Goal: Information Seeking & Learning: Learn about a topic

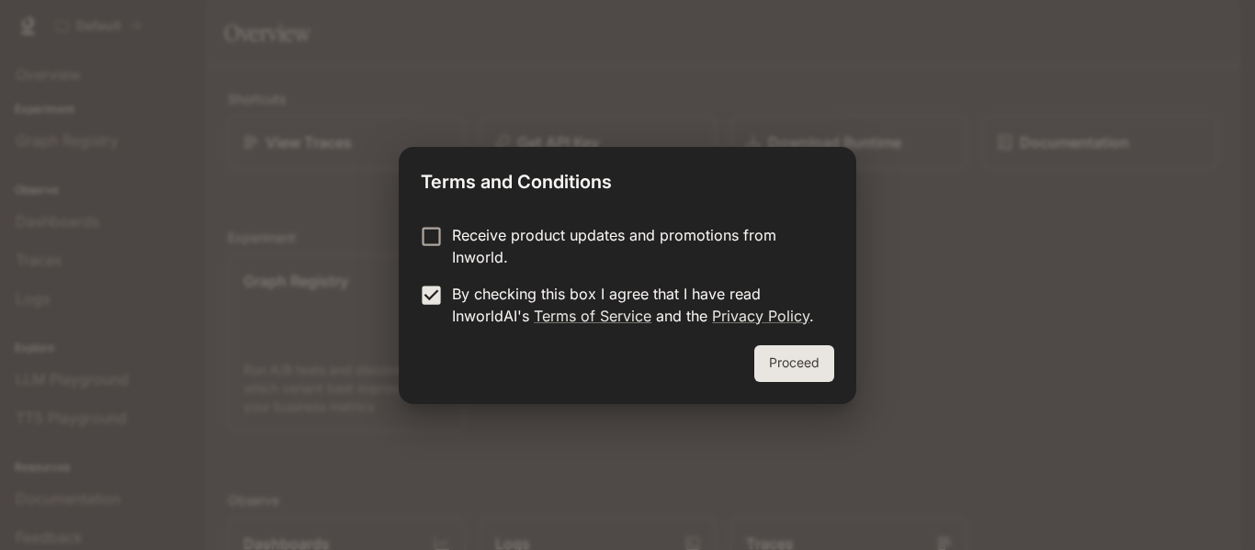
click at [779, 345] on button "Proceed" at bounding box center [794, 363] width 80 height 37
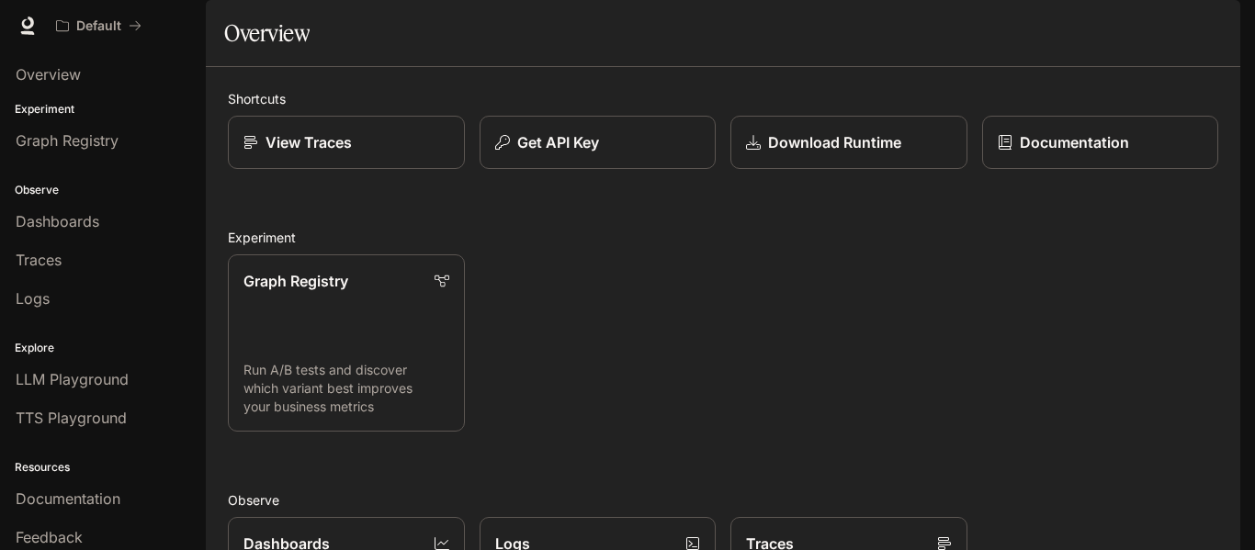
scroll to position [48, 0]
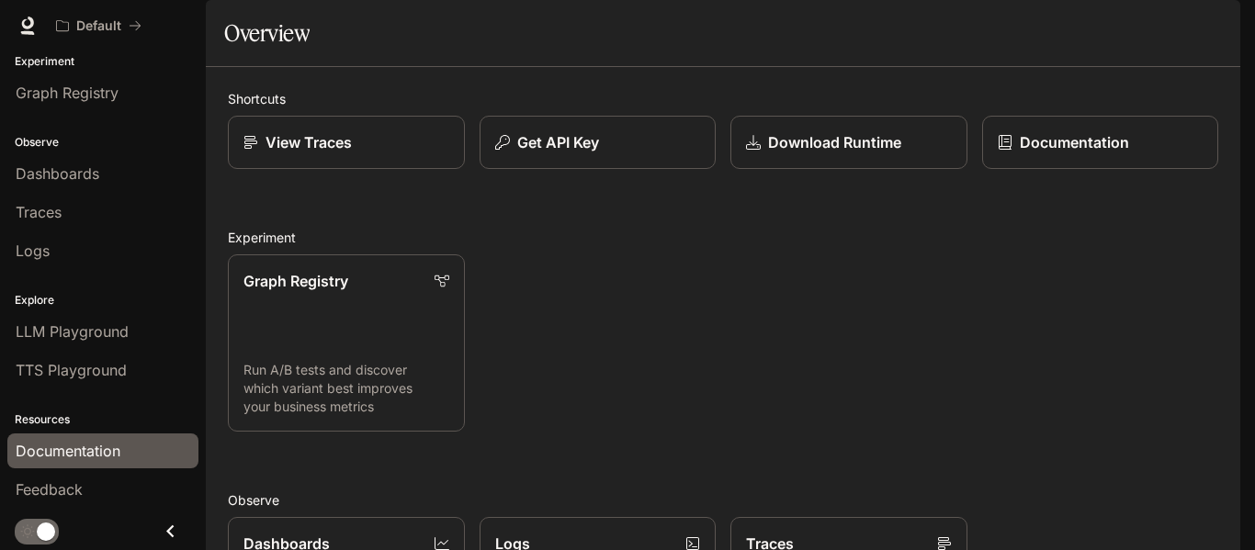
click at [56, 449] on span "Documentation" at bounding box center [68, 451] width 105 height 22
click at [396, 153] on div "View Traces" at bounding box center [346, 142] width 208 height 22
